Goal: Task Accomplishment & Management: Use online tool/utility

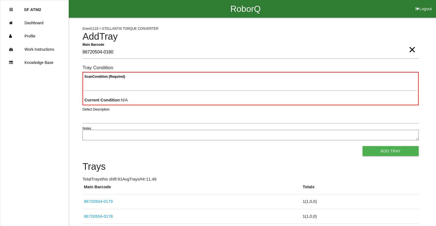
type Barcode "86720504-0180"
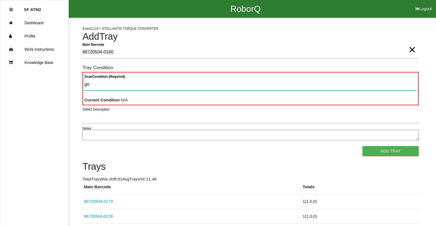
type Condition "goo"
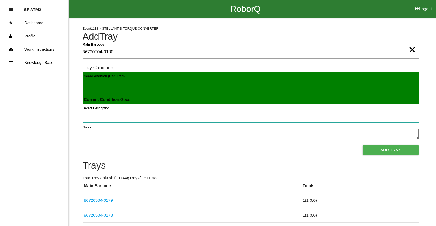
click at [363, 145] on button "Add Tray" at bounding box center [391, 150] width 56 height 10
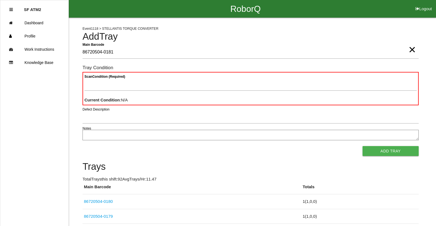
type Barcode "86720504-0181"
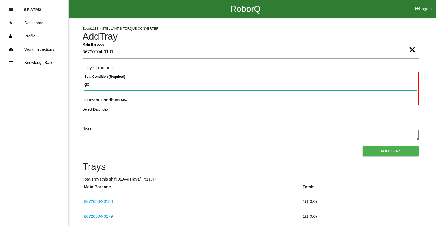
type Condition "goo"
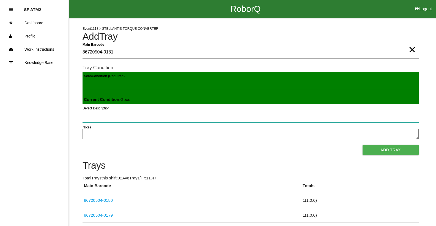
click at [363, 145] on button "Add Tray" at bounding box center [391, 150] width 56 height 10
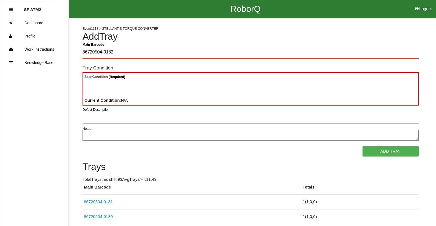
type Barcode "86720504-0182"
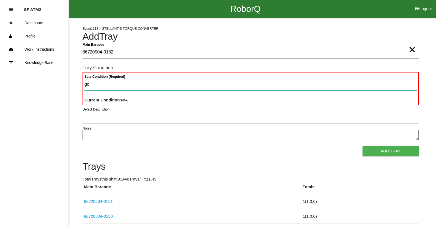
type Condition "goo"
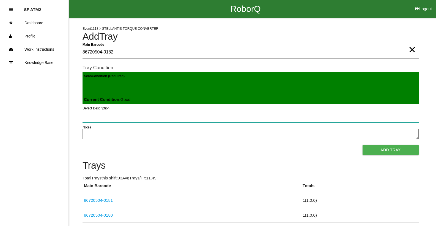
click at [363, 145] on button "Add Tray" at bounding box center [391, 150] width 56 height 10
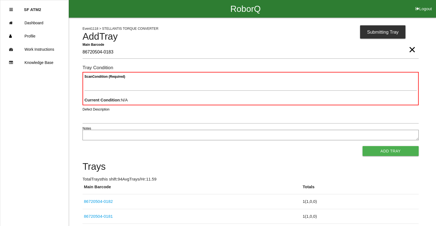
type Barcode "86720504-0183"
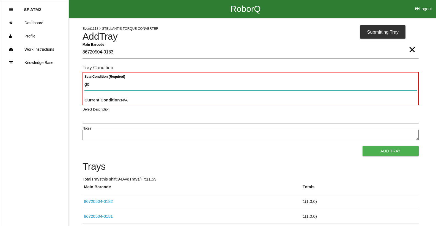
type Condition "goo"
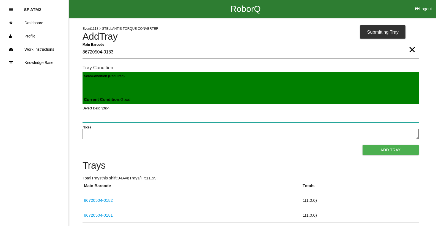
click at [363, 145] on button "Add Tray" at bounding box center [391, 150] width 56 height 10
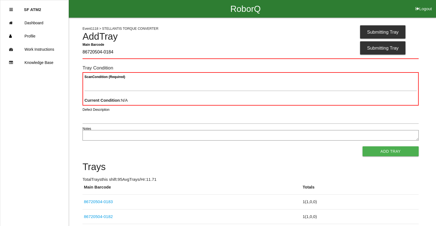
type Barcode "86720504-0184"
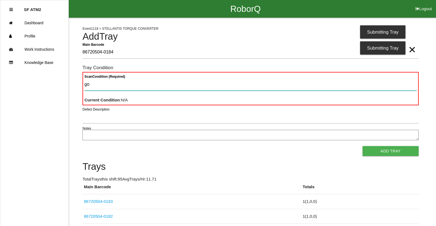
type Condition "goo"
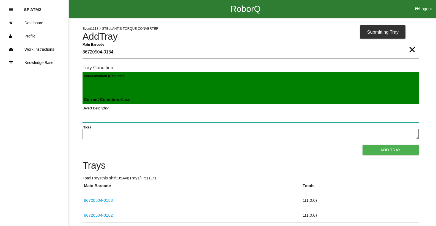
click at [363, 145] on button "Add Tray" at bounding box center [391, 150] width 56 height 10
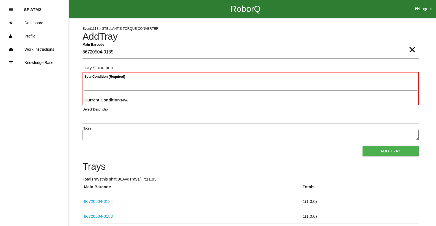
type Barcode "86720504-0185"
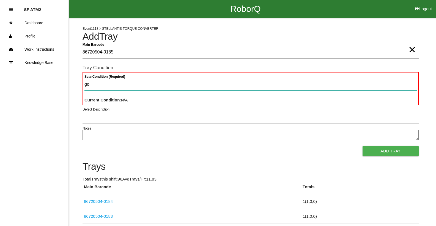
type Condition "goo"
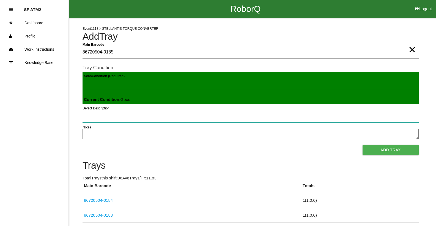
click at [363, 145] on button "Add Tray" at bounding box center [391, 150] width 56 height 10
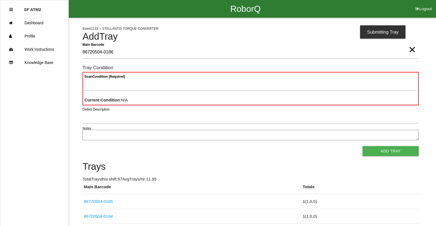
type Barcode "86720504-0186"
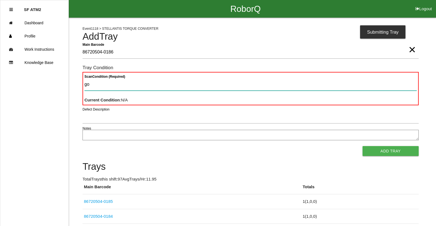
type Condition "goo"
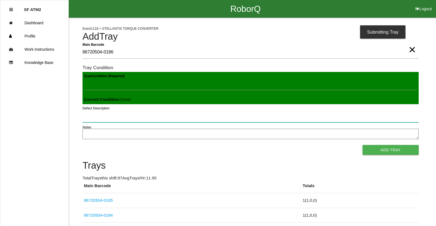
click at [363, 145] on button "Add Tray" at bounding box center [391, 150] width 56 height 10
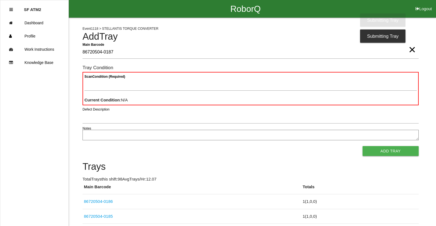
type Barcode "86720504-0187"
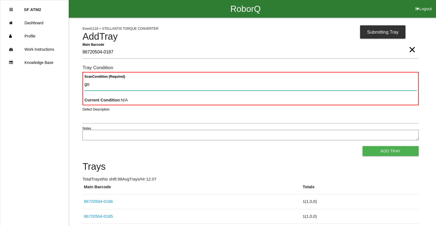
type Condition "goo"
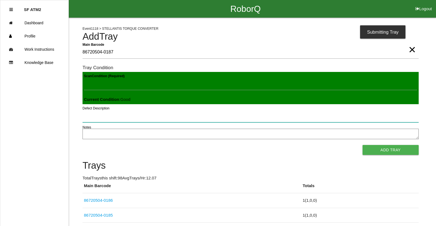
click at [363, 145] on button "Add Tray" at bounding box center [391, 150] width 56 height 10
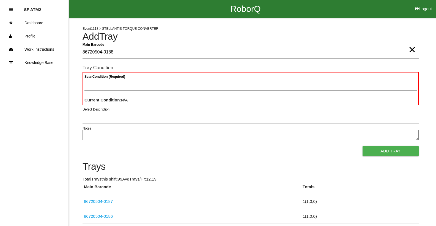
type Barcode "86720504-0188"
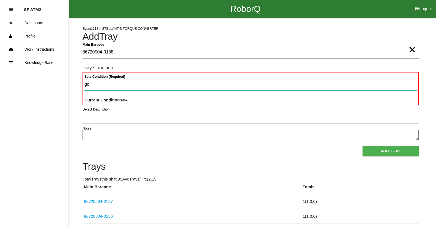
type Condition "goo"
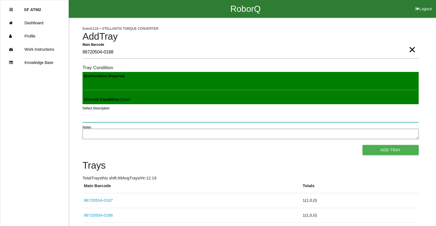
click at [363, 145] on button "Add Tray" at bounding box center [391, 150] width 56 height 10
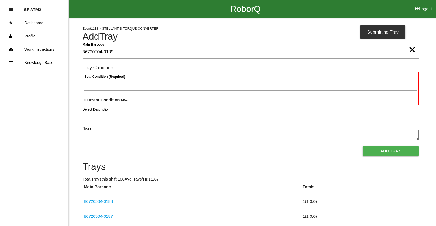
type Barcode "86720504-0189"
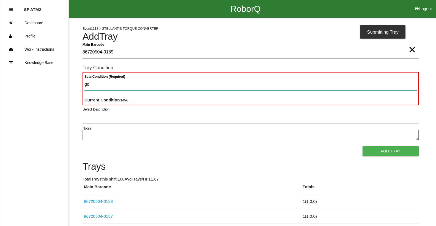
type Condition "goo"
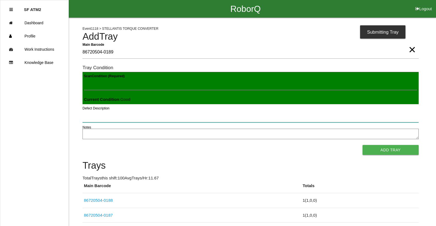
click at [363, 145] on button "Add Tray" at bounding box center [391, 150] width 56 height 10
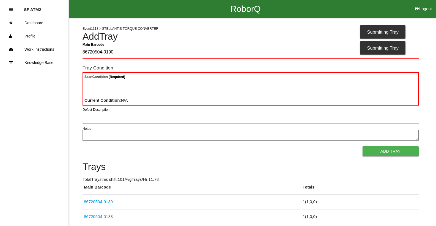
type Barcode "86720504-0190"
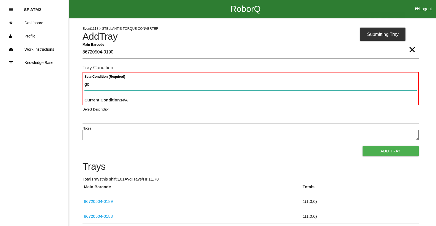
type Condition "goo"
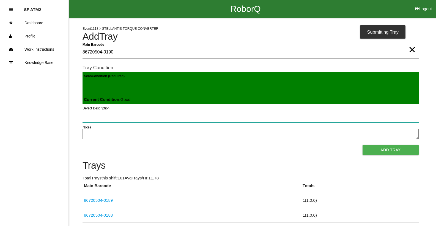
click at [363, 145] on button "Add Tray" at bounding box center [391, 150] width 56 height 10
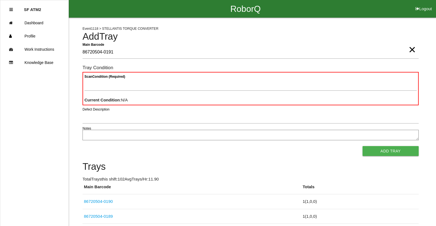
type Barcode "86720504-0191"
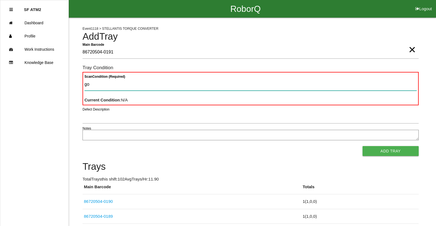
type Condition "goo"
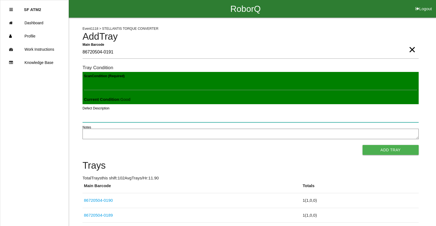
click at [363, 145] on button "Add Tray" at bounding box center [391, 150] width 56 height 10
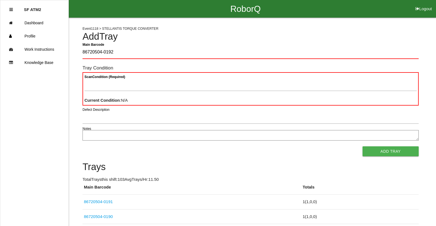
type Barcode "86720504-0192"
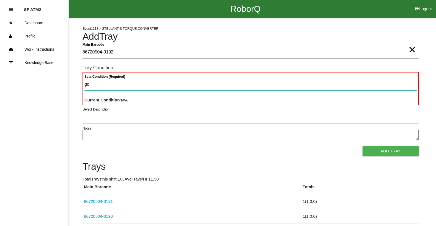
type Condition "goo"
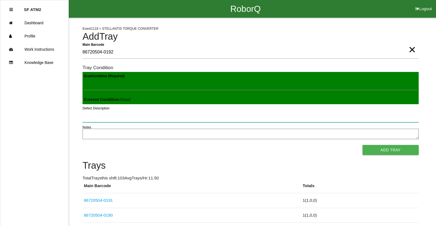
click at [363, 145] on button "Add Tray" at bounding box center [391, 150] width 56 height 10
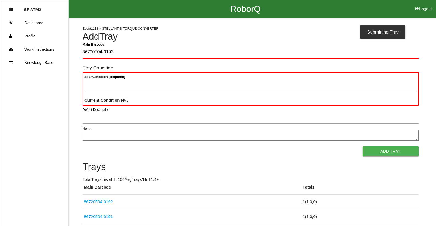
type Barcode "86720504-0193"
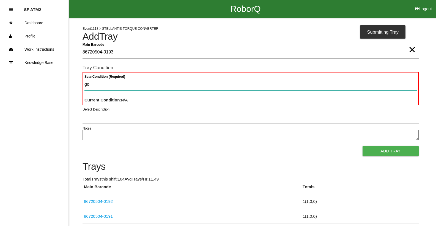
type Condition "goo"
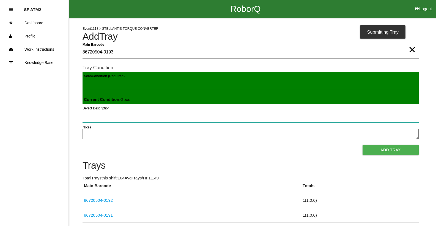
click at [363, 145] on button "Add Tray" at bounding box center [391, 150] width 56 height 10
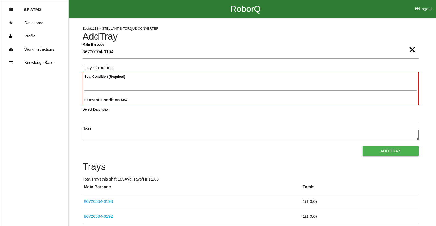
type Barcode "86720504-0194"
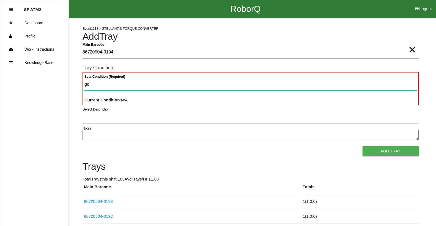
type Condition "goo"
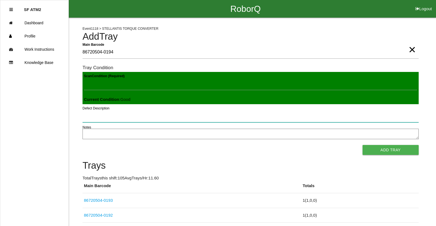
click at [363, 145] on button "Add Tray" at bounding box center [391, 150] width 56 height 10
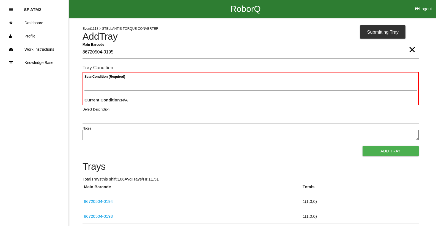
type Barcode "86720504-0195"
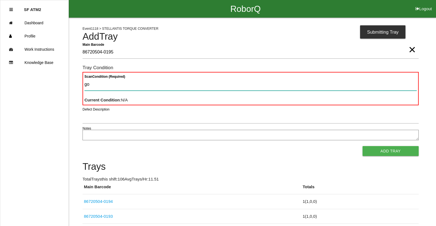
type Condition "goo"
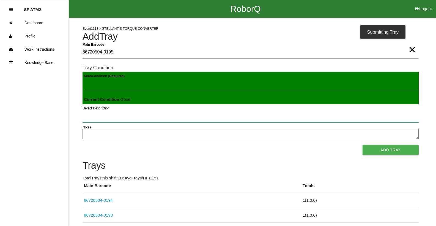
click at [363, 145] on button "Add Tray" at bounding box center [391, 150] width 56 height 10
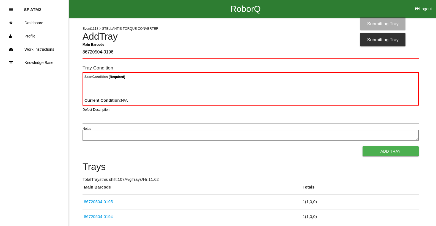
type Barcode "86720504-0196"
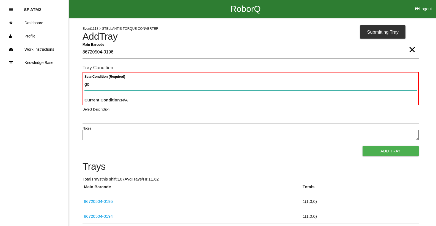
type Condition "goo"
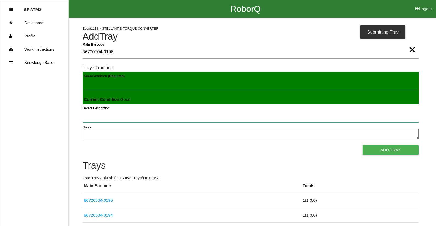
click at [363, 145] on button "Add Tray" at bounding box center [391, 150] width 56 height 10
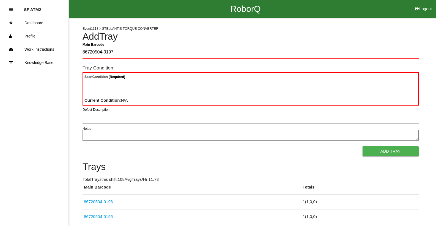
type Barcode "86720504-0197"
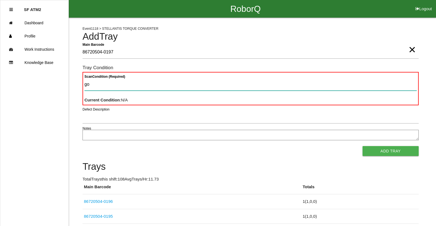
type Condition "goo"
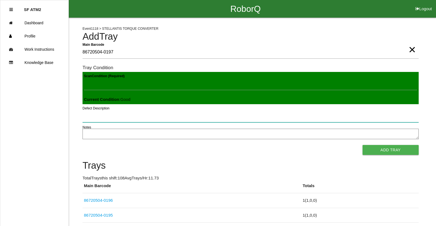
click at [363, 145] on button "Add Tray" at bounding box center [391, 150] width 56 height 10
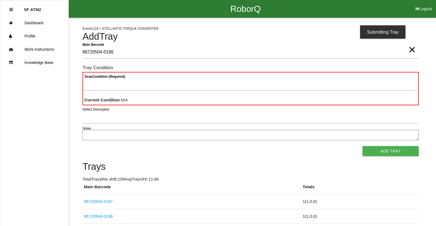
type Barcode "86720504-0198"
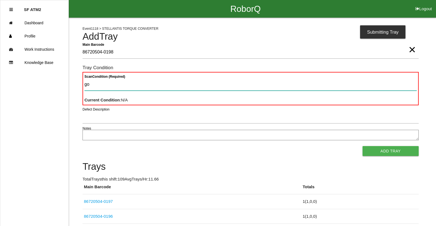
type Condition "goo"
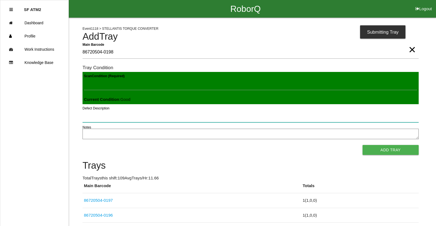
click at [363, 145] on button "Add Tray" at bounding box center [391, 150] width 56 height 10
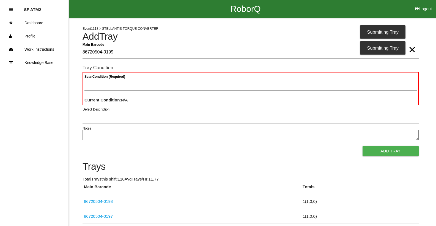
type Barcode "86720504-0199"
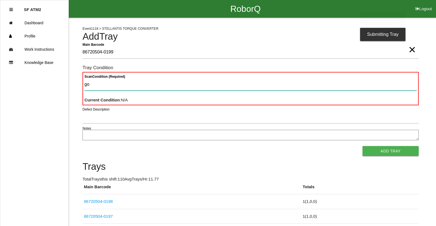
type Condition "goo"
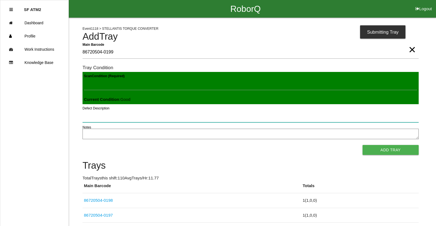
click at [363, 145] on button "Add Tray" at bounding box center [391, 150] width 56 height 10
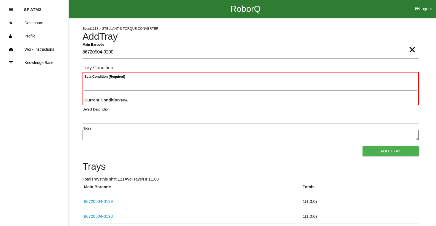
type Barcode "86720504-0200"
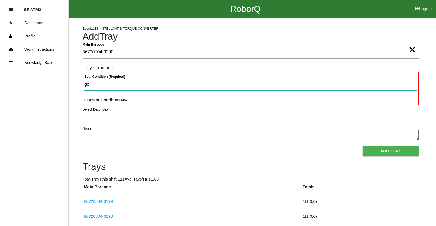
type Condition "goo"
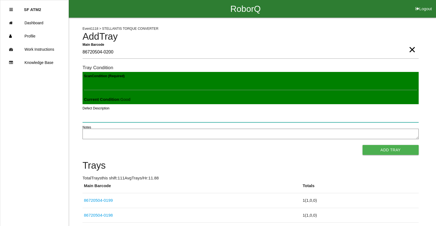
click at [363, 145] on button "Add Tray" at bounding box center [391, 150] width 56 height 10
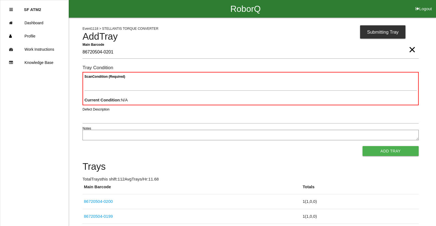
type Barcode "86720504-0201"
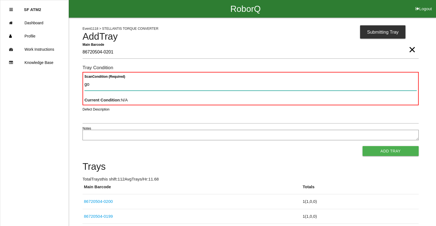
type Condition "goo"
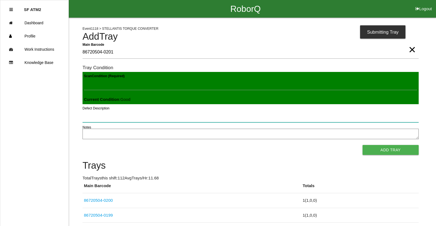
click at [363, 145] on button "Add Tray" at bounding box center [391, 150] width 56 height 10
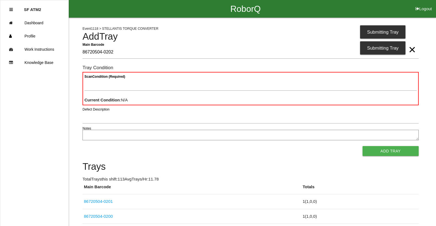
type Barcode "86720504-0202"
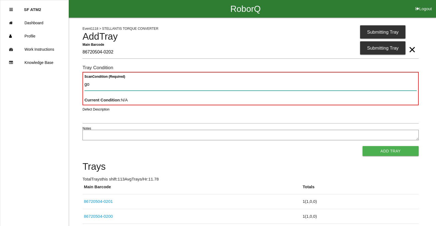
type Condition "goo"
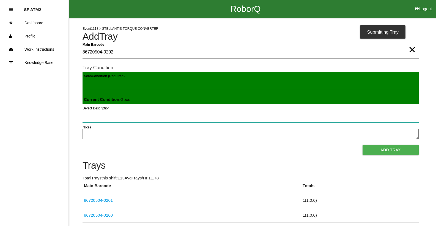
click at [363, 145] on button "Add Tray" at bounding box center [391, 150] width 56 height 10
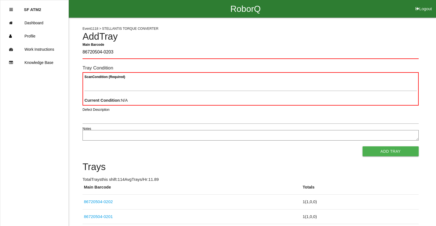
type Barcode "86720504-0203"
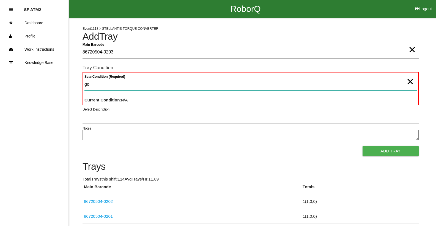
type Condition "goo"
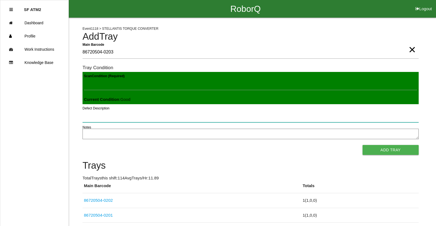
click at [363, 145] on button "Add Tray" at bounding box center [391, 150] width 56 height 10
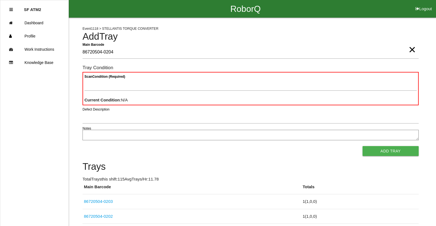
type Barcode "86720504-0204"
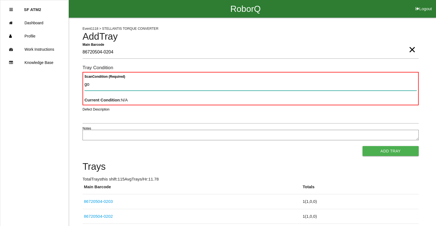
type Condition "goo"
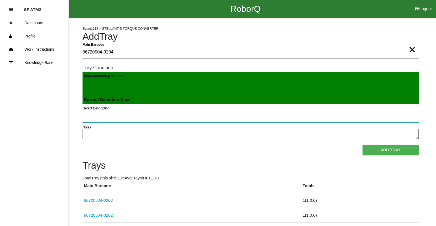
click at [363, 145] on button "Add Tray" at bounding box center [391, 150] width 56 height 10
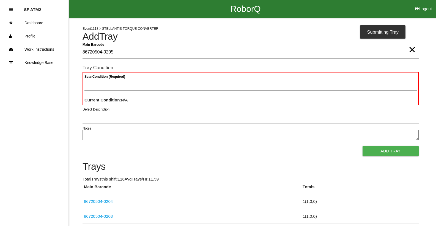
type Barcode "86720504-0205"
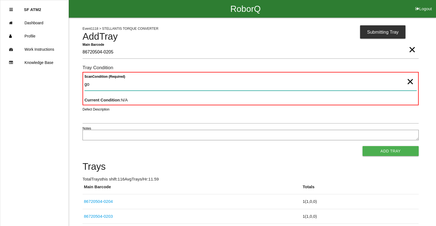
type Condition "goo"
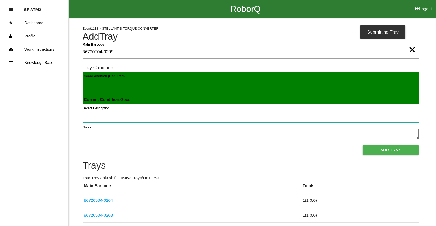
click at [363, 145] on button "Add Tray" at bounding box center [391, 150] width 56 height 10
